Goal: Navigation & Orientation: Find specific page/section

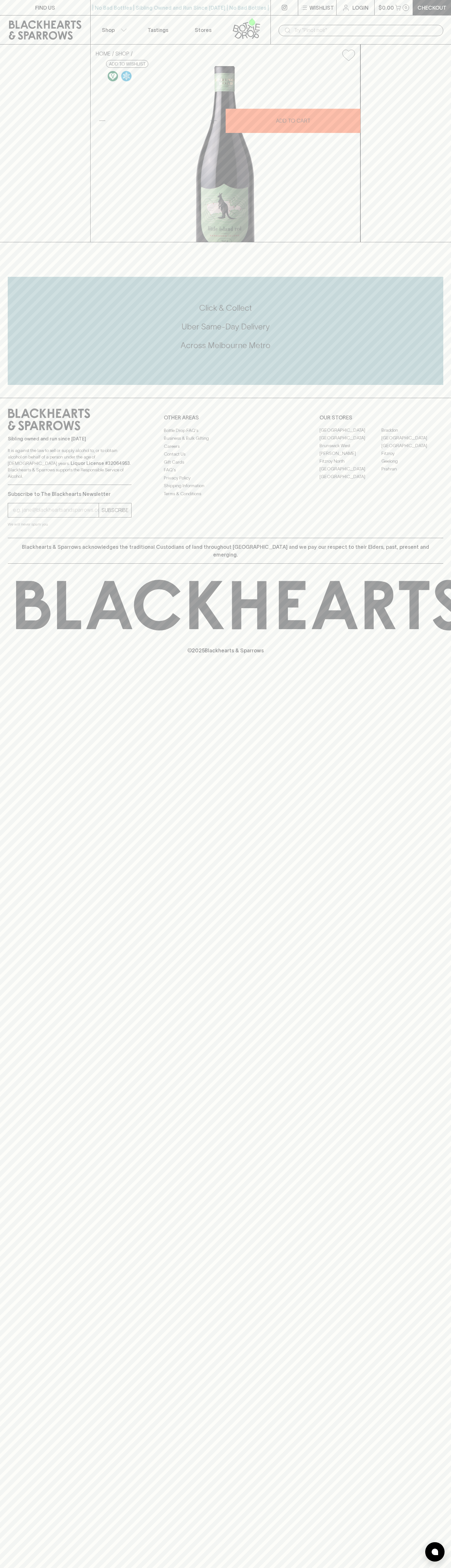
click at [34, 26] on icon at bounding box center [45, 30] width 80 height 19
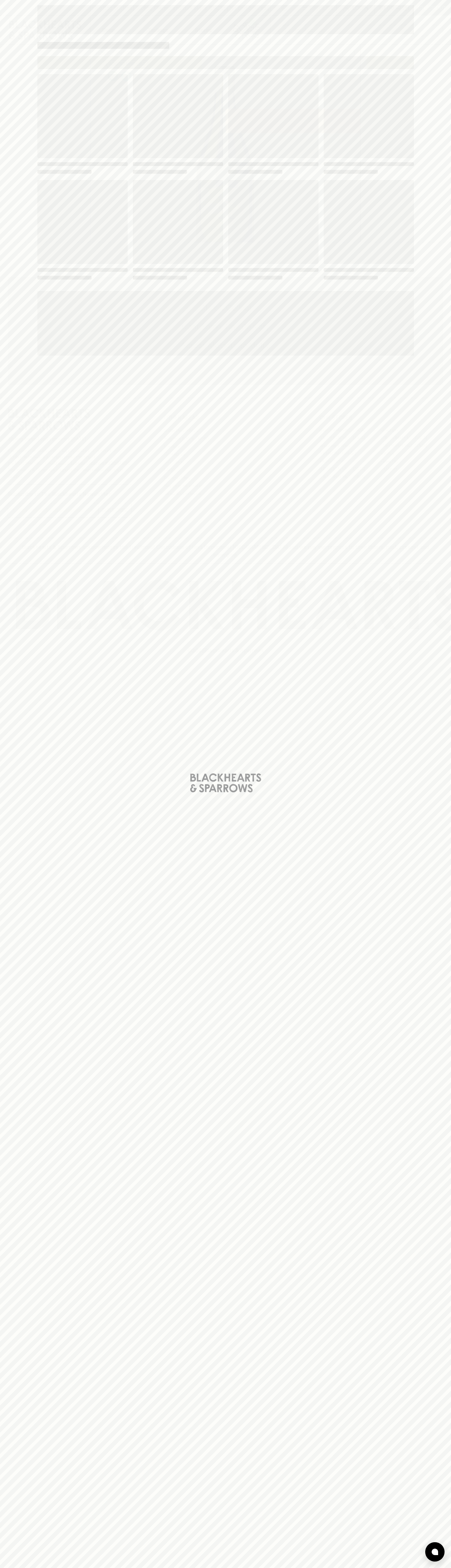
click at [419, 293] on div "Loading" at bounding box center [225, 784] width 451 height 1568
click at [137, 1567] on html "FIND US | No Bad Bottles | Sibling Owned and Run Since 2006 | No Bad Bottles | …" at bounding box center [225, 784] width 451 height 1568
click at [19, 397] on div "Loading" at bounding box center [225, 784] width 451 height 1568
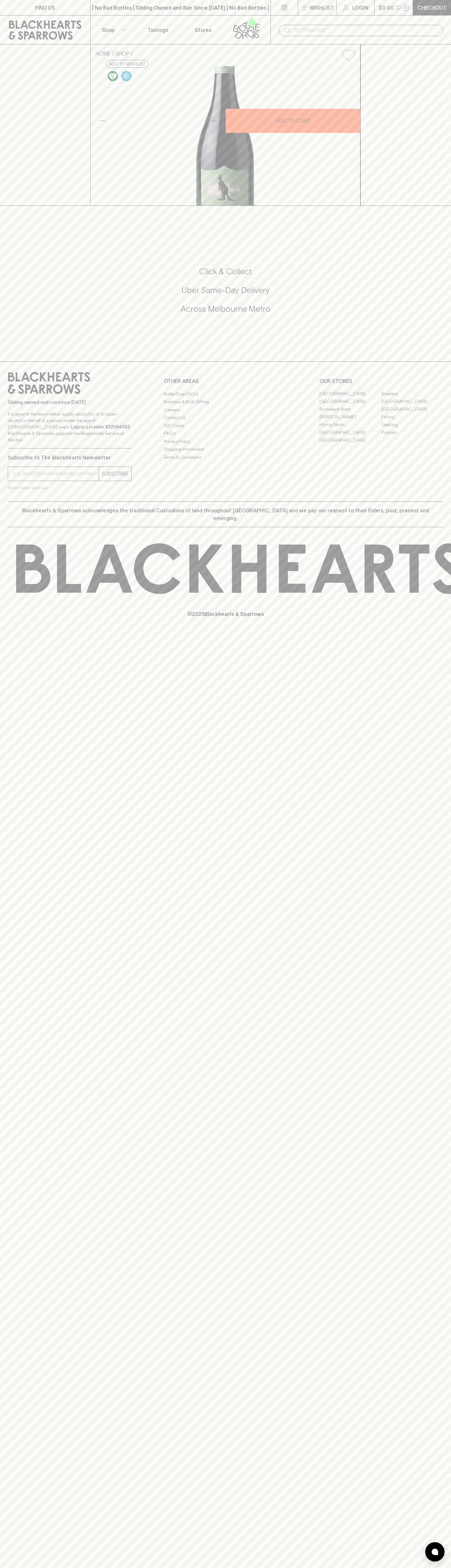
click at [412, 421] on link "Fitzroy" at bounding box center [412, 417] width 62 height 8
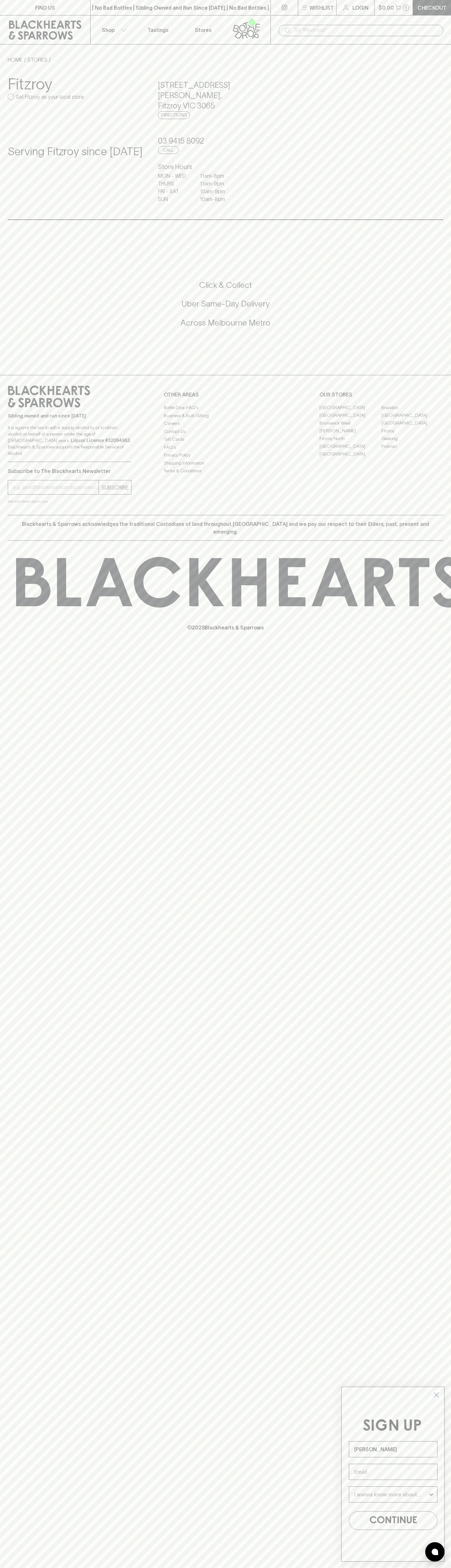
type input "[PERSON_NAME]"
